Goal: Transaction & Acquisition: Purchase product/service

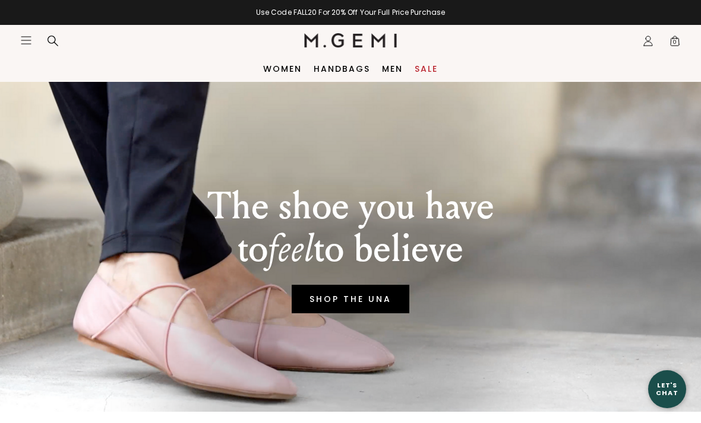
click at [353, 306] on link "SHOP THE UNA" at bounding box center [351, 299] width 118 height 29
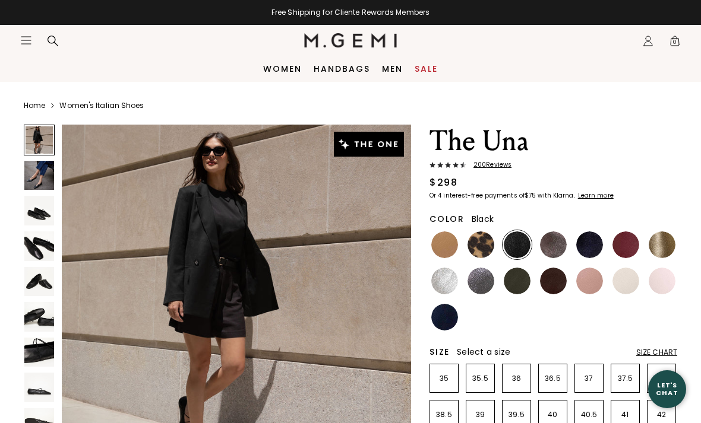
click at [547, 279] on img at bounding box center [553, 281] width 27 height 27
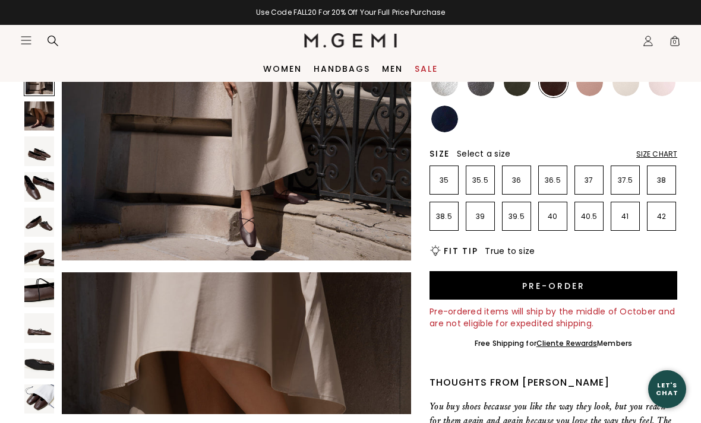
scroll to position [200, 0]
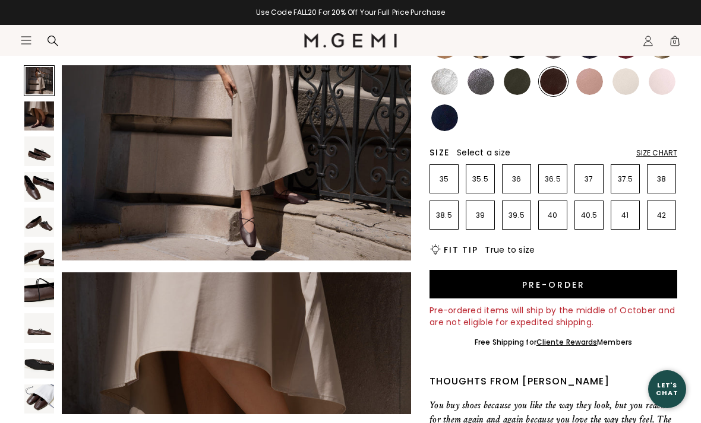
click at [669, 131] on ul at bounding box center [553, 82] width 248 height 102
click at [658, 150] on div "Size Chart" at bounding box center [656, 153] width 41 height 10
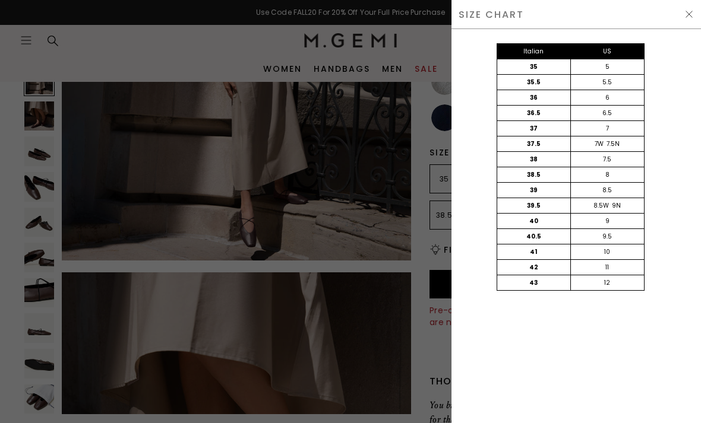
scroll to position [0, 0]
click at [398, 334] on div at bounding box center [350, 211] width 701 height 423
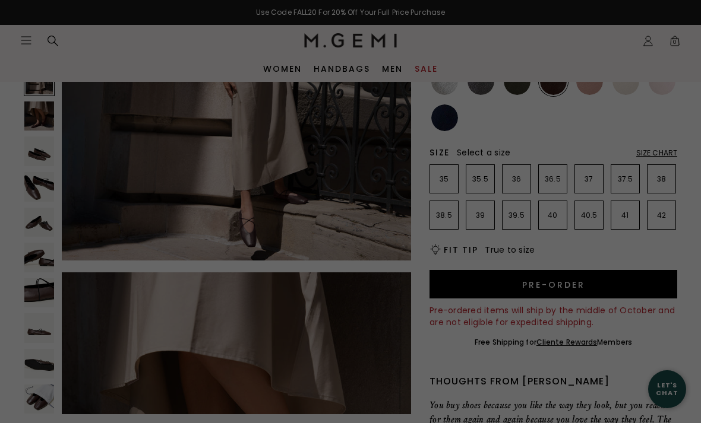
scroll to position [200, 0]
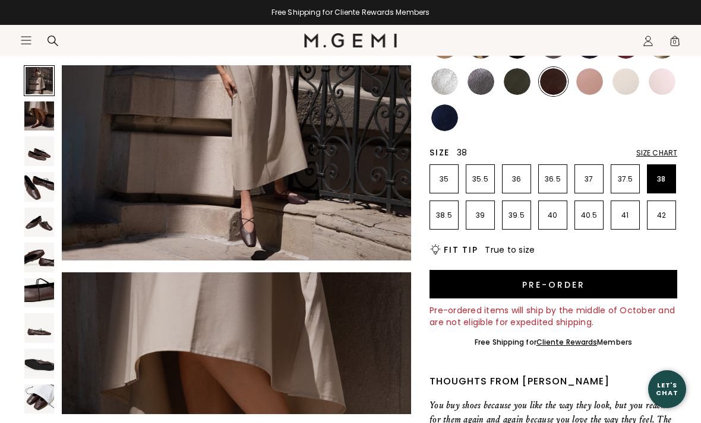
click at [663, 175] on p "38" at bounding box center [661, 180] width 28 height 10
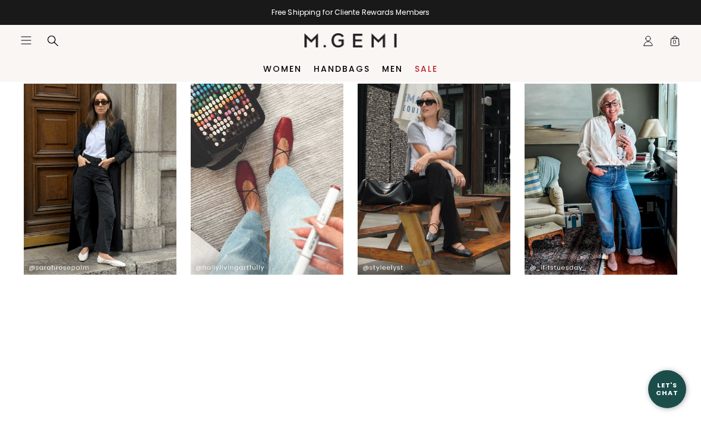
scroll to position [1688, 0]
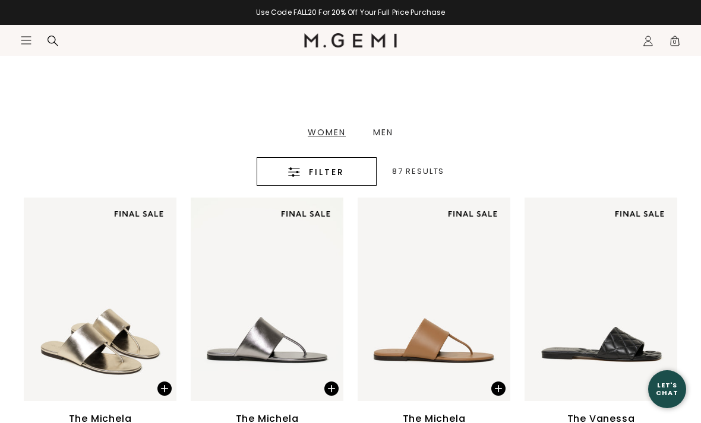
click at [319, 125] on div "Women Men" at bounding box center [350, 132] width 113 height 50
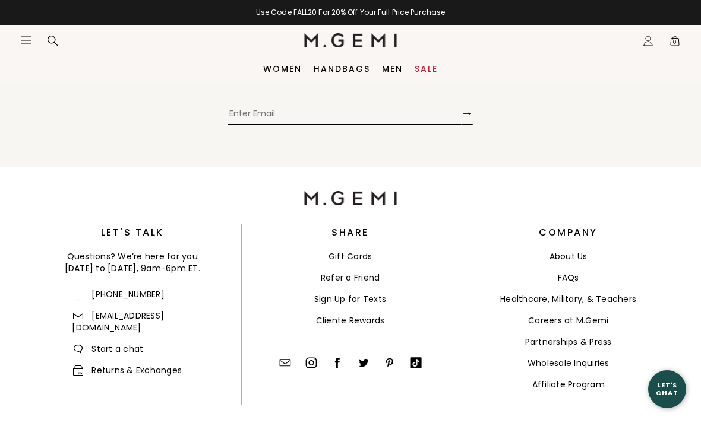
scroll to position [7419, 0]
